Goal: Answer question/provide support

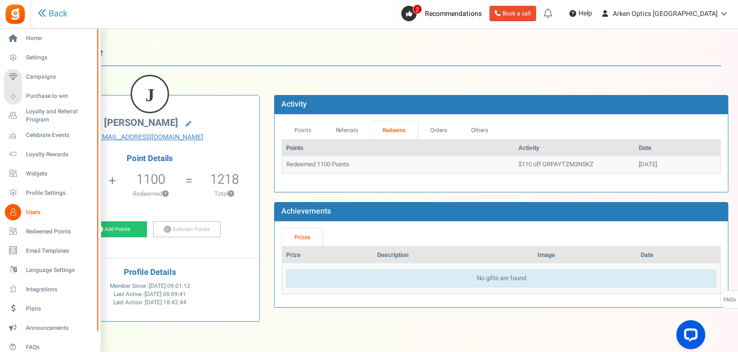
click at [27, 210] on span "Users" at bounding box center [59, 212] width 67 height 8
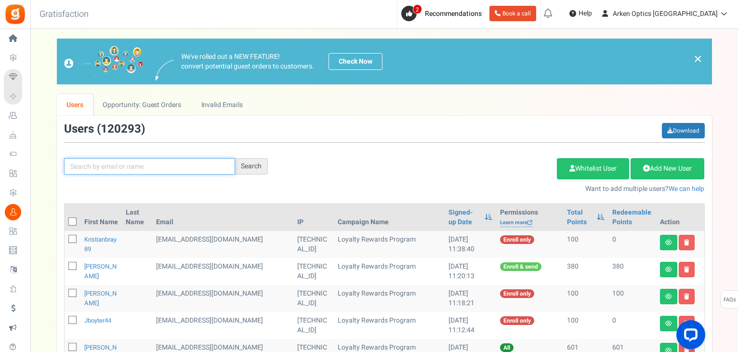
click at [132, 166] on input "text" at bounding box center [149, 166] width 171 height 16
paste input "[EMAIL_ADDRESS][DOMAIN_NAME]"
type input "[EMAIL_ADDRESS][DOMAIN_NAME]"
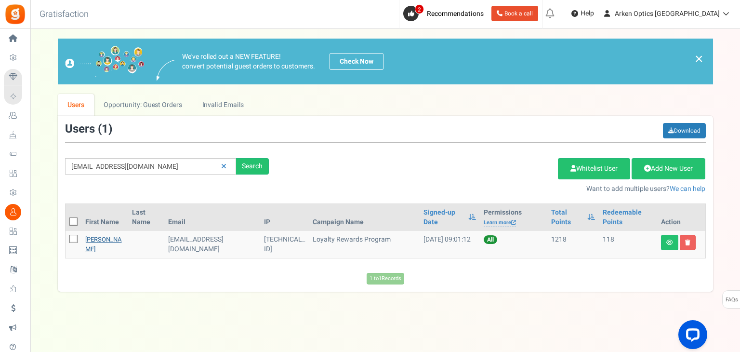
click at [92, 247] on link "[PERSON_NAME]" at bounding box center [103, 244] width 37 height 19
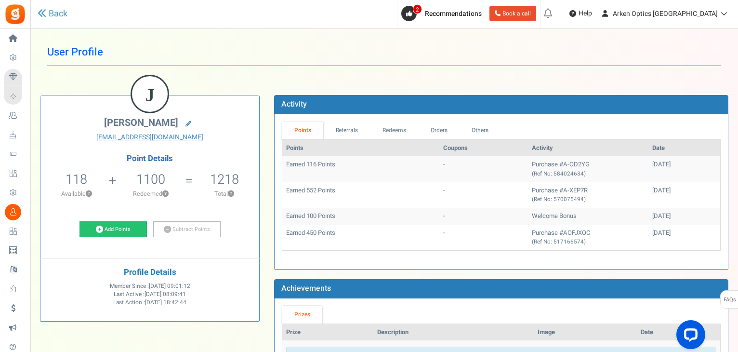
click at [158, 178] on h5 "1100" at bounding box center [150, 179] width 29 height 14
drag, startPoint x: 158, startPoint y: 178, endPoint x: 121, endPoint y: 122, distance: 66.8
click at [158, 179] on h5 "1100" at bounding box center [150, 179] width 29 height 14
copy h5 "1100"
